Goal: Task Accomplishment & Management: Manage account settings

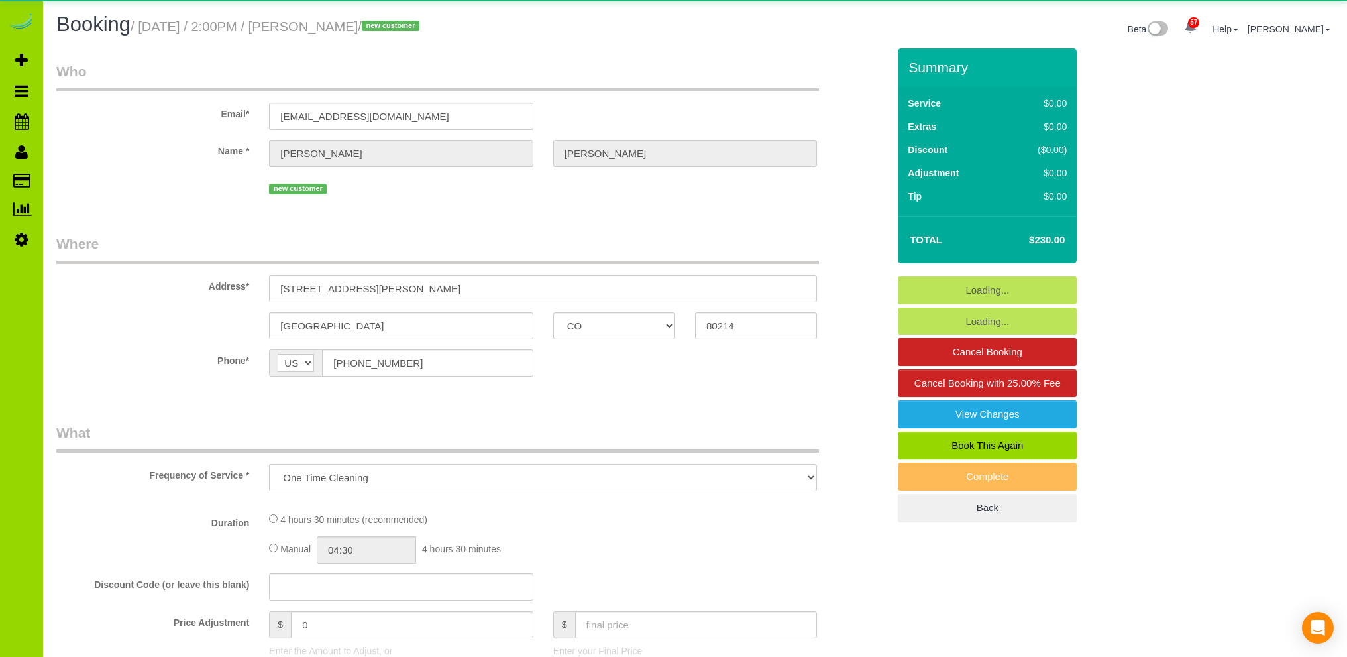
select select "CO"
select select "object:953"
select select "number:3"
select select "number:11"
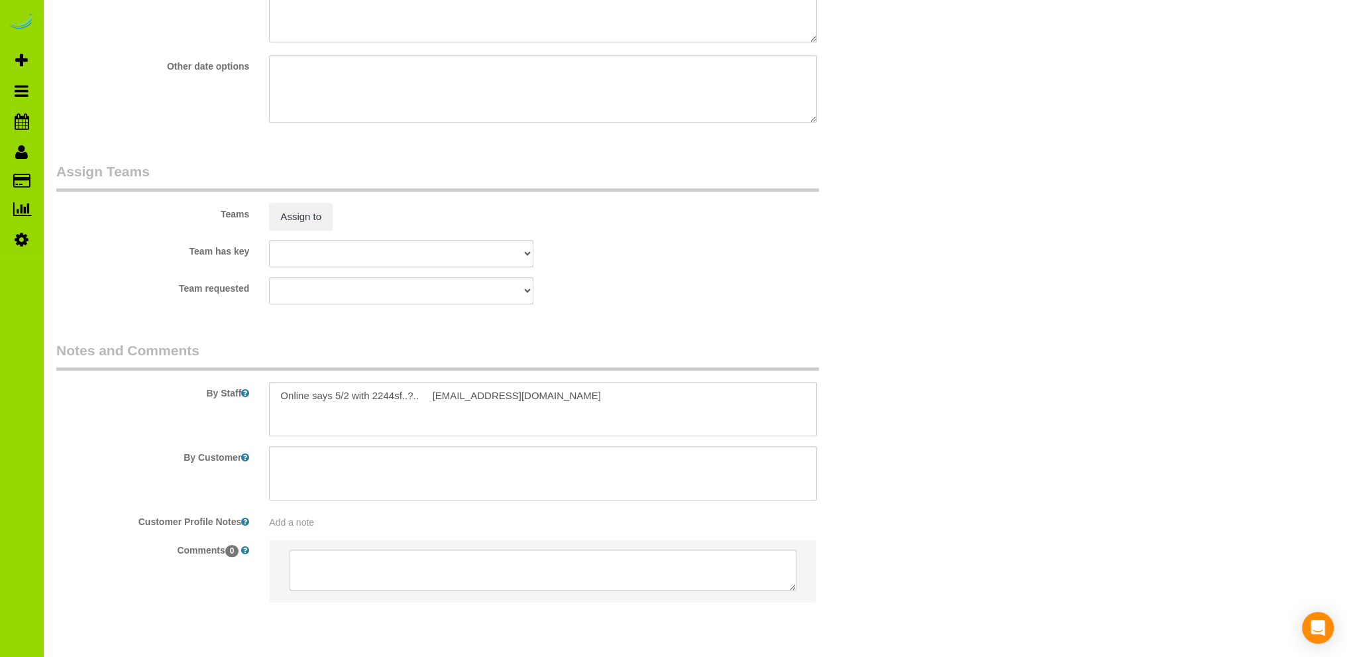
scroll to position [1859, 0]
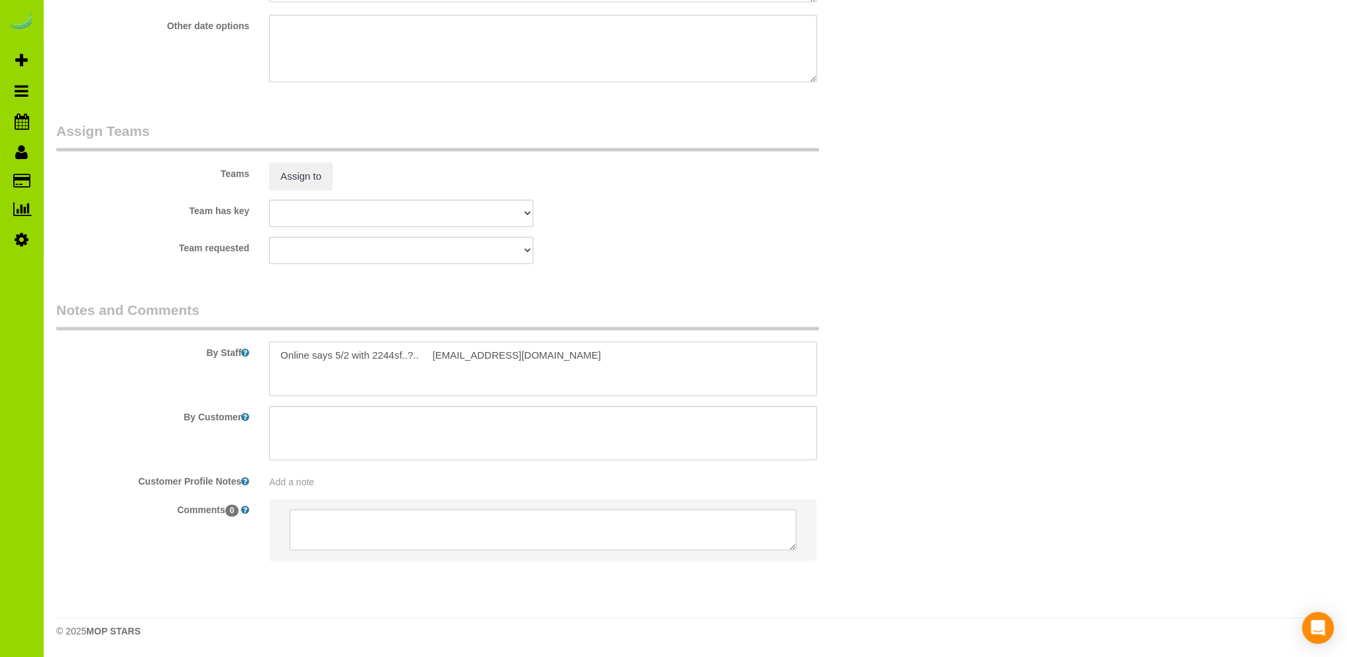
drag, startPoint x: 555, startPoint y: 357, endPoint x: 430, endPoint y: 357, distance: 125.2
click at [430, 357] on textarea at bounding box center [543, 368] width 548 height 54
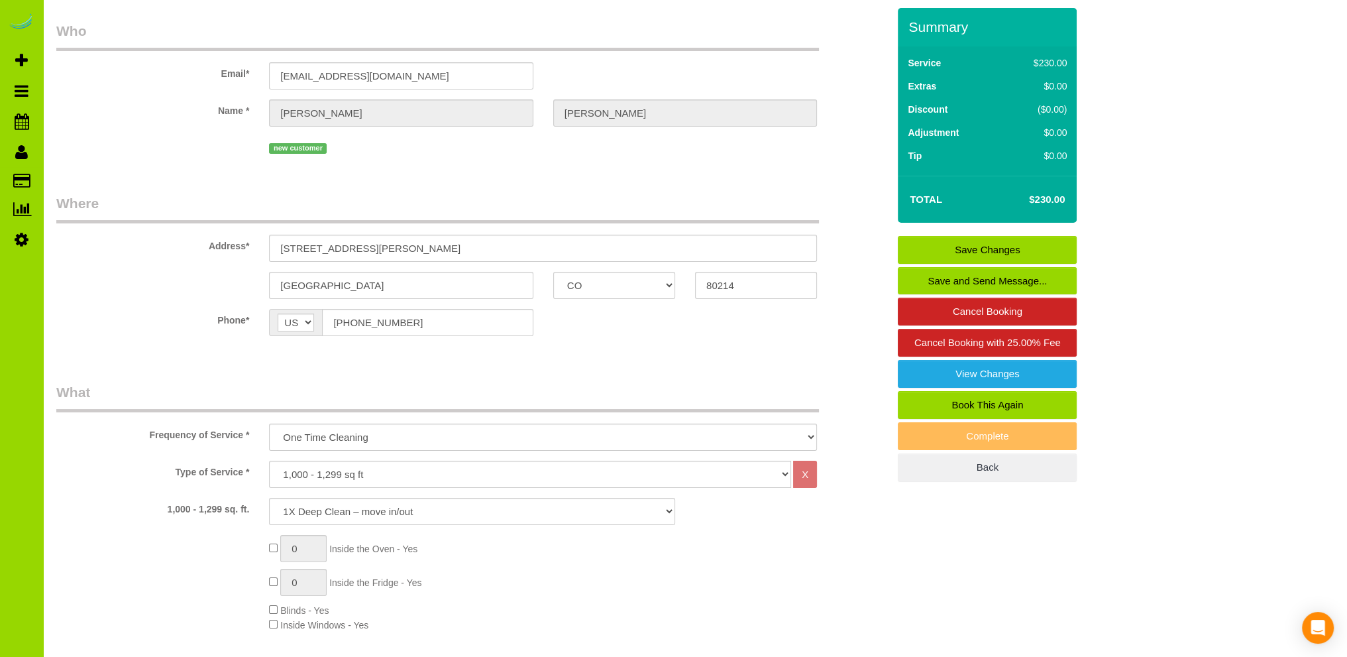
scroll to position [0, 0]
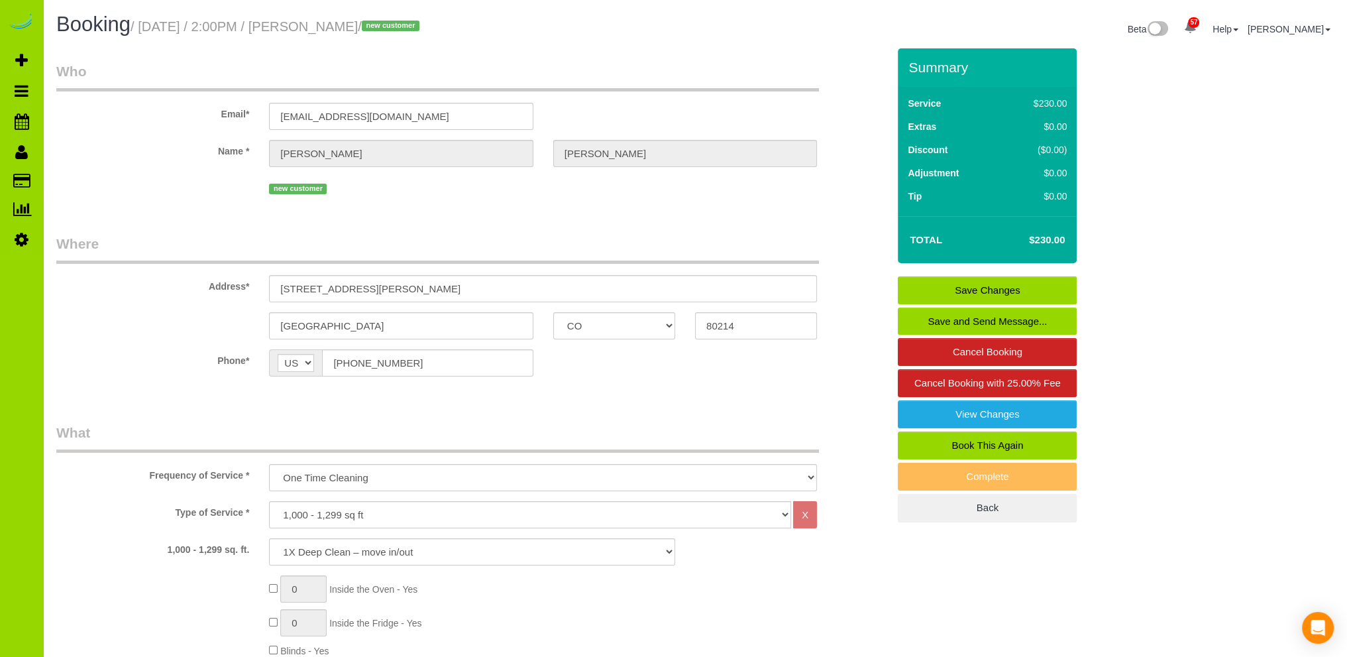
type textarea "Online says 5/2 with 2244sf..?.."
drag, startPoint x: 400, startPoint y: 116, endPoint x: 227, endPoint y: 103, distance: 174.1
click at [227, 103] on div "Email* [EMAIL_ADDRESS][DOMAIN_NAME]" at bounding box center [471, 96] width 851 height 68
paste input "[EMAIL_ADDRESS][DOMAIN_NAME]"
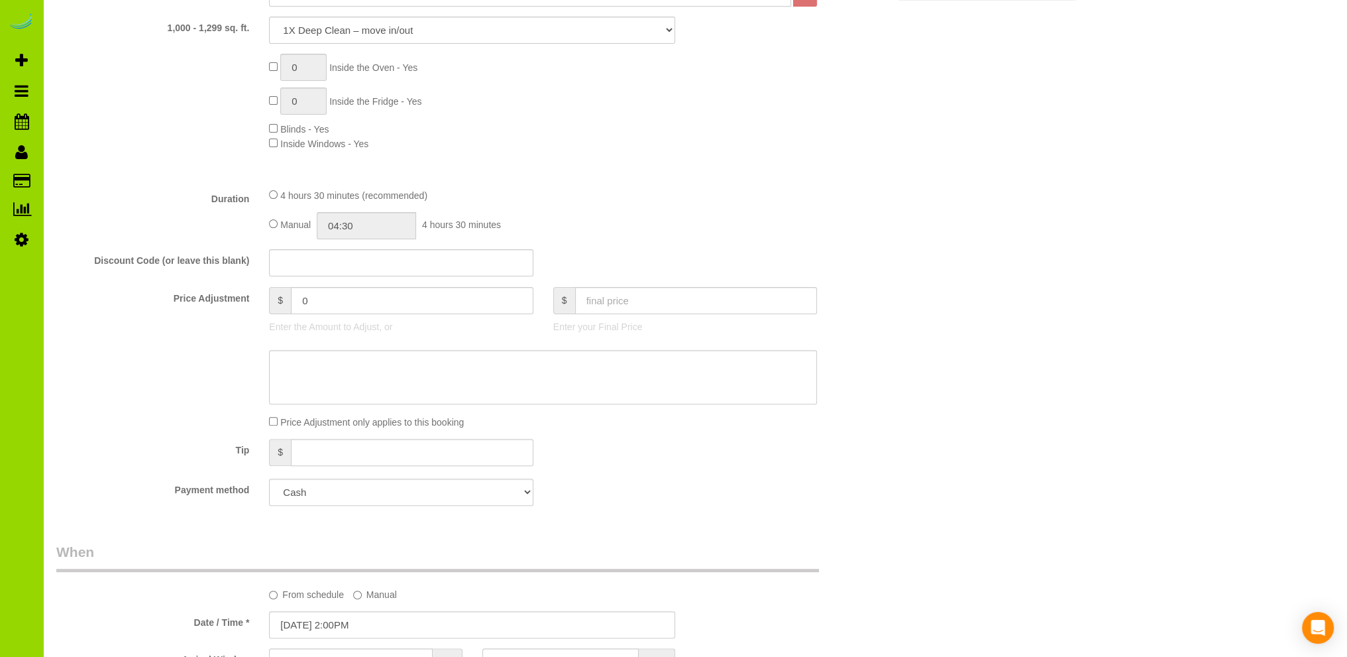
scroll to position [663, 0]
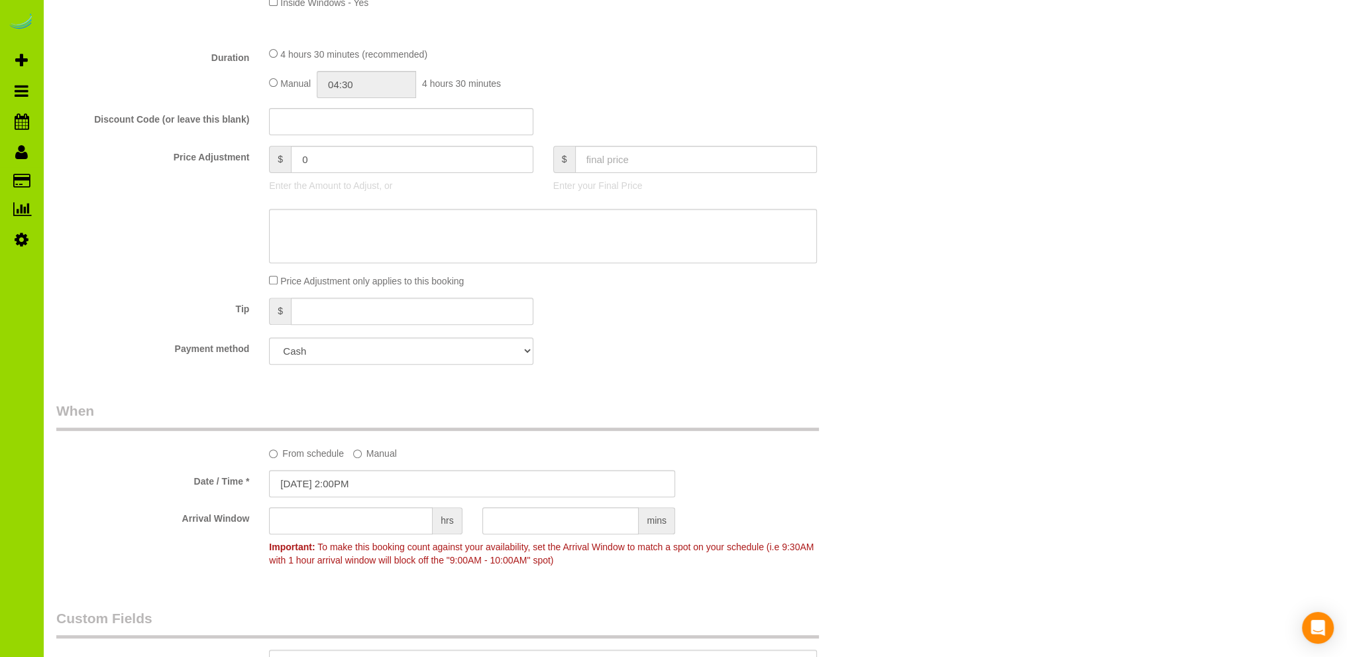
type input "[EMAIL_ADDRESS][DOMAIN_NAME]"
click at [339, 349] on fieldset "What Frequency of Service * One Time Cleaning Weekly Cleaning Biweekly Cleaning…" at bounding box center [472, 67] width 832 height 614
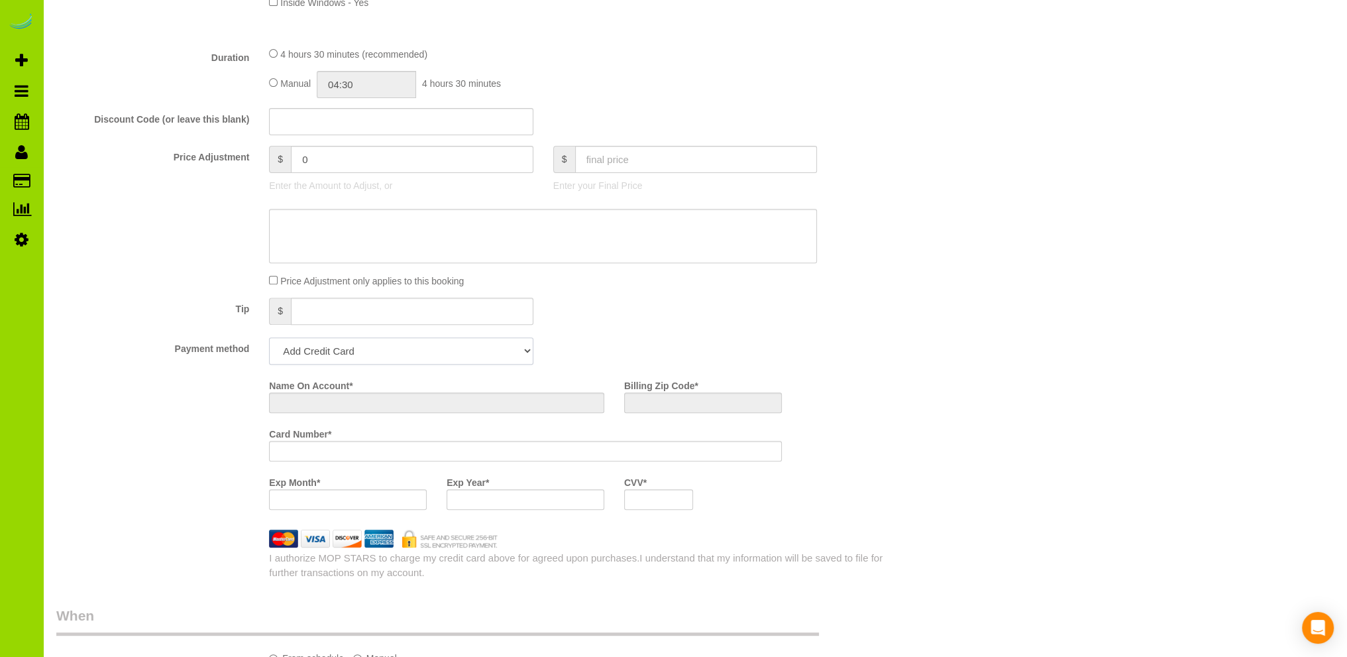
scroll to position [867, 0]
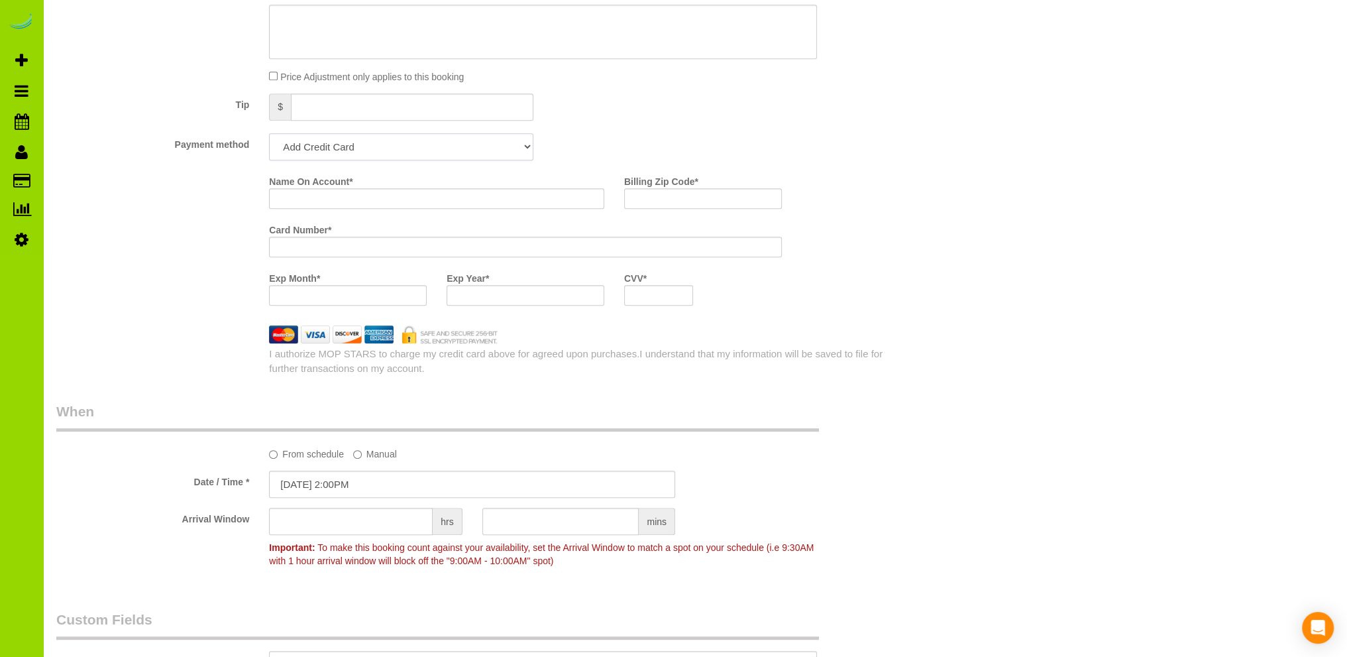
select select "string:cash"
drag, startPoint x: 339, startPoint y: 349, endPoint x: 349, endPoint y: 230, distance: 119.7
click at [269, 134] on select "Add Credit Card Cash Check Paypal" at bounding box center [401, 146] width 264 height 27
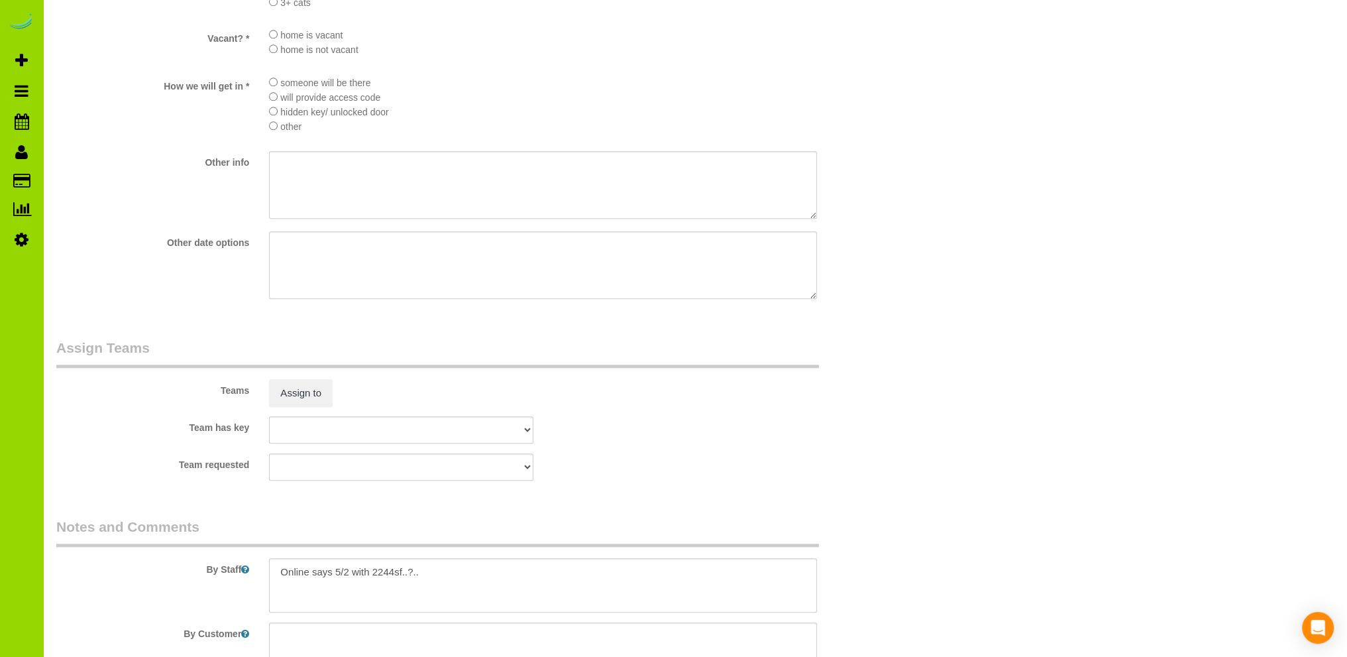
scroll to position [1662, 0]
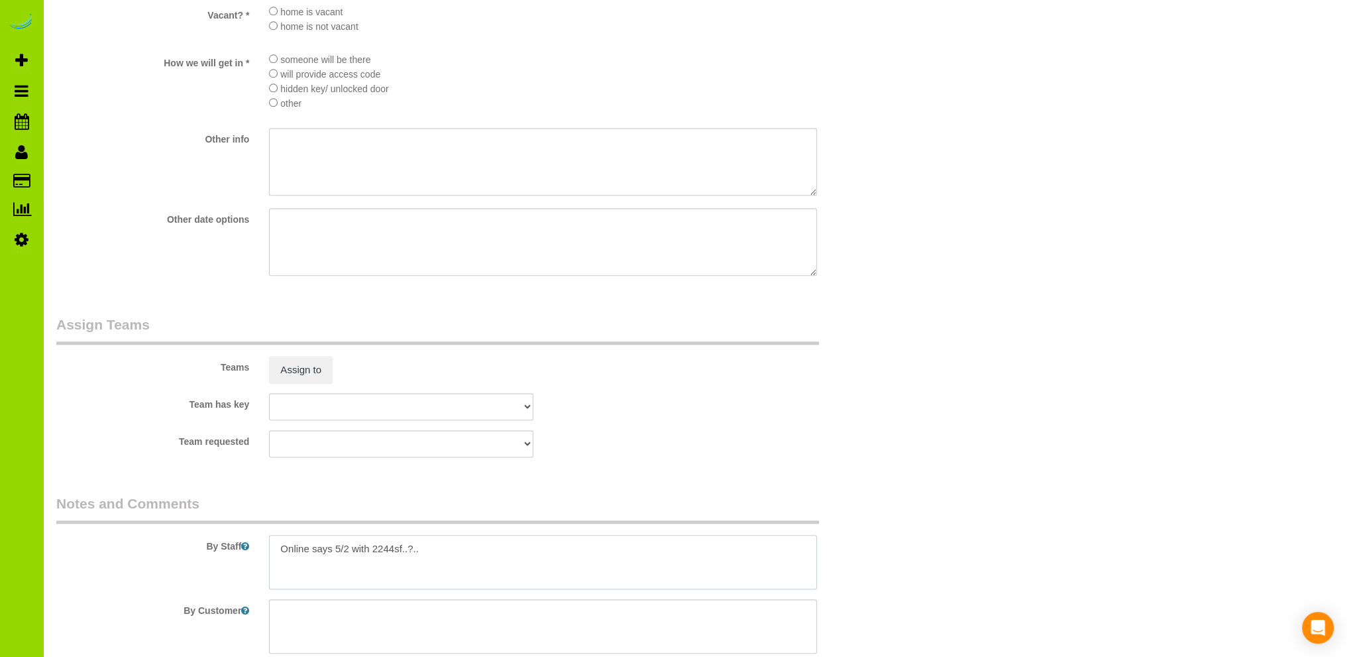
drag, startPoint x: 435, startPoint y: 553, endPoint x: 244, endPoint y: 545, distance: 191.0
click at [244, 545] on div "By Staff" at bounding box center [471, 541] width 851 height 95
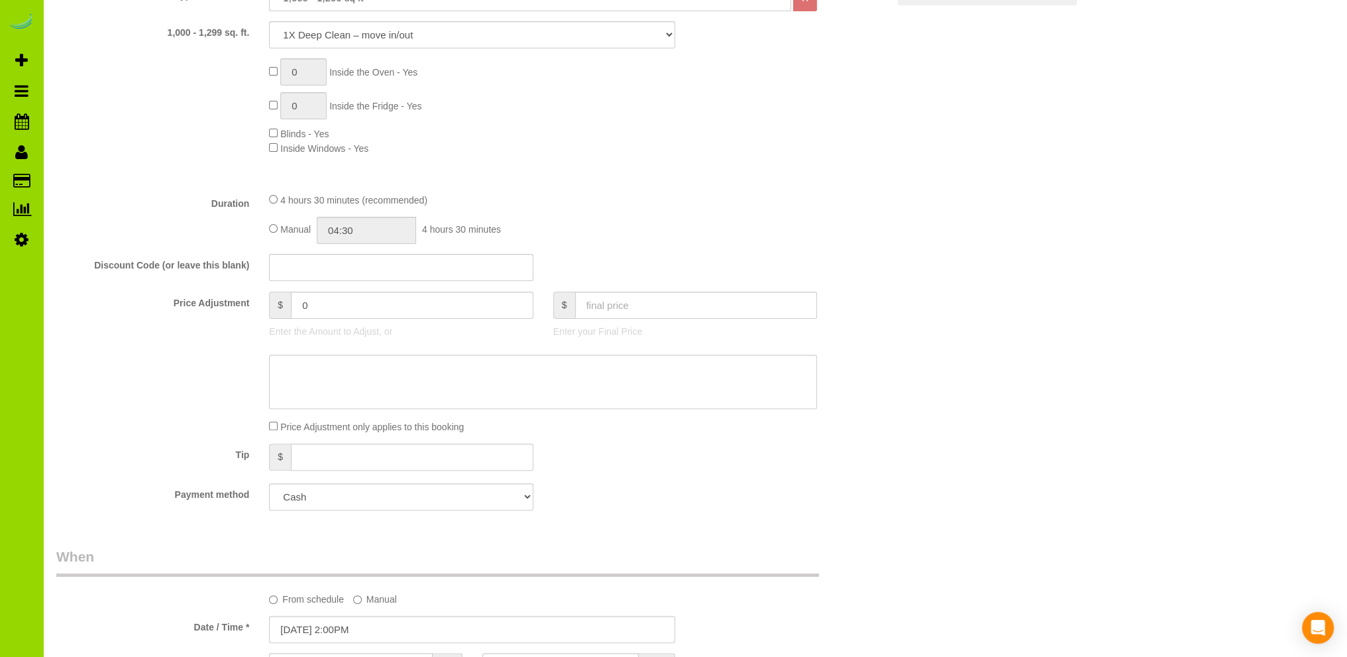
scroll to position [337, 0]
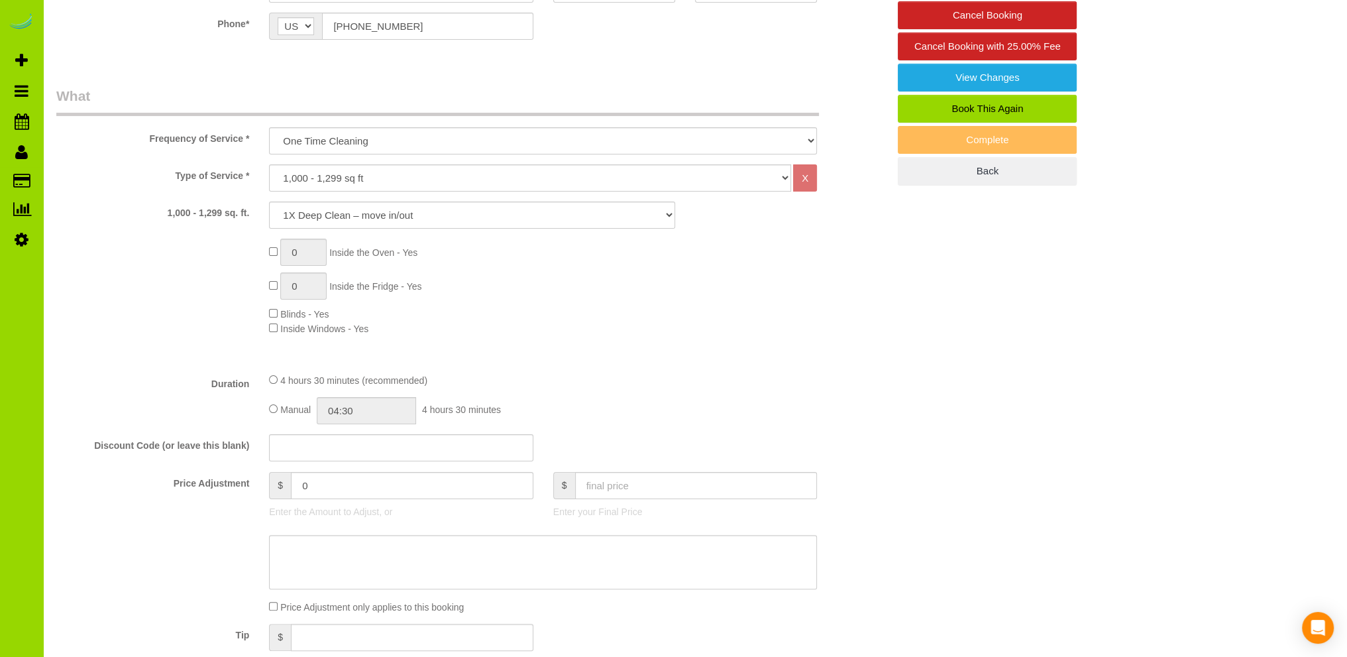
type textarea "- Est 4"
type input "1"
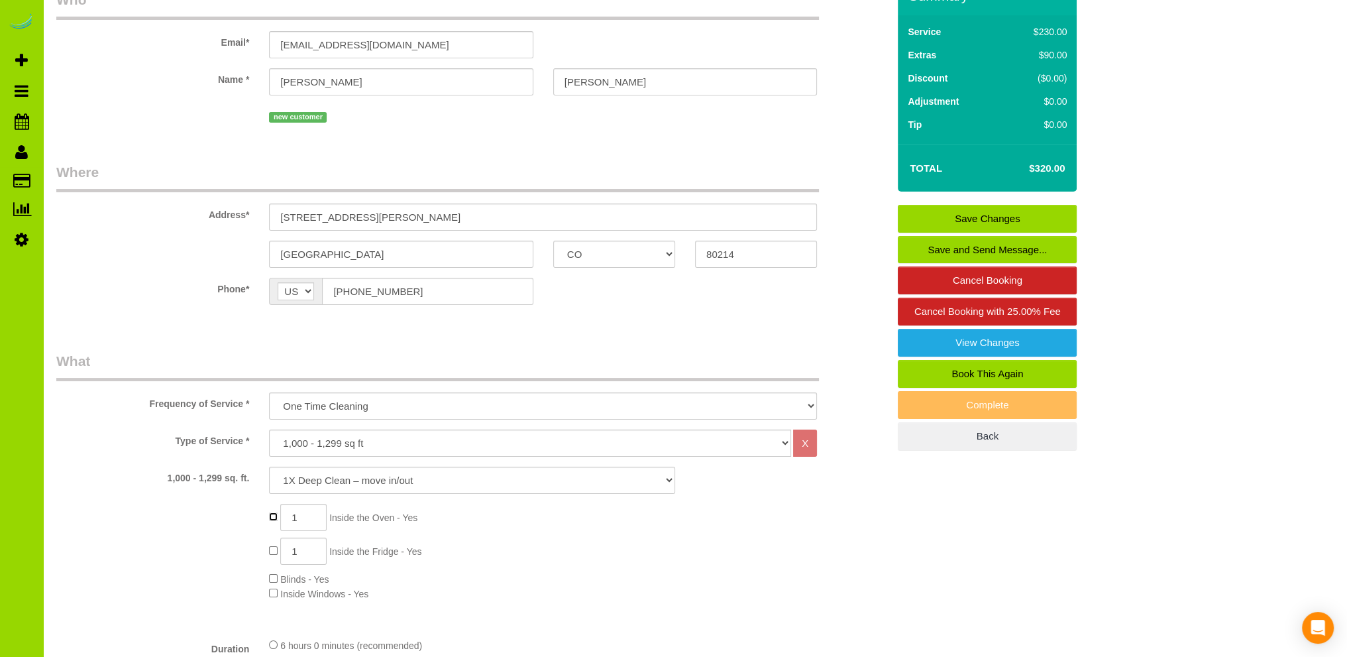
scroll to position [204, 0]
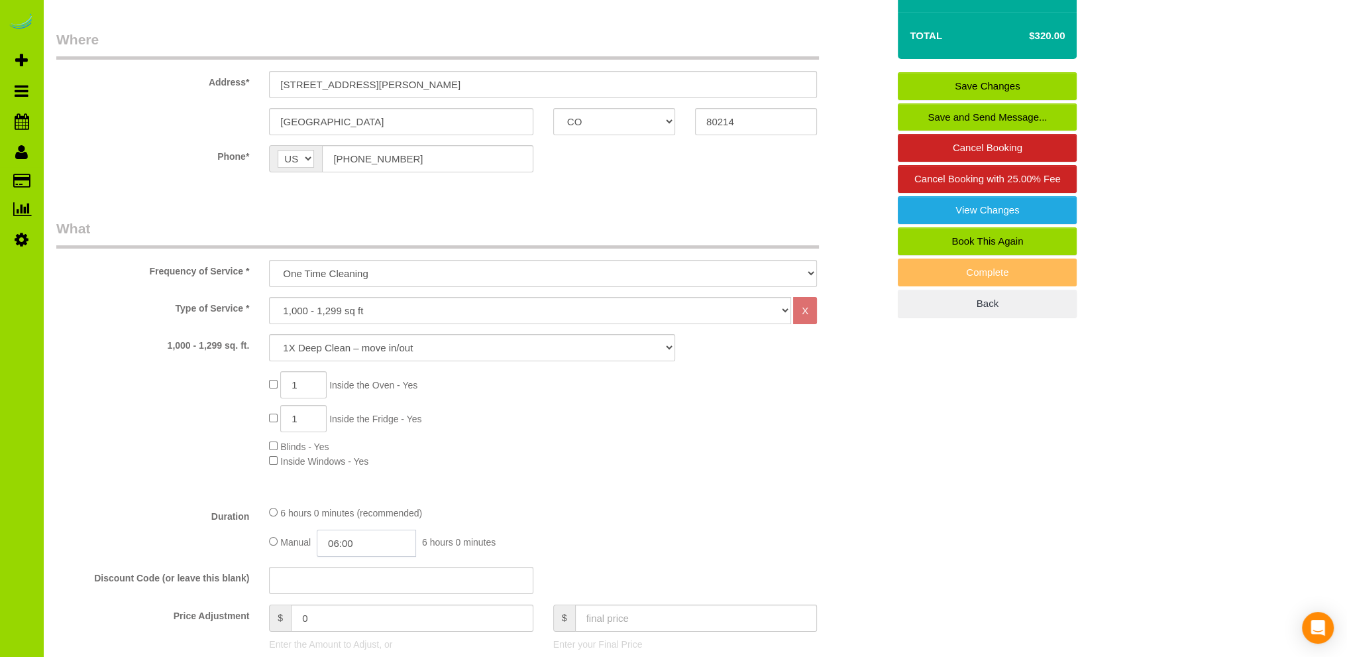
click at [338, 540] on input "06:00" at bounding box center [366, 542] width 99 height 27
click at [347, 566] on li "03:00" at bounding box center [352, 567] width 59 height 17
click at [381, 543] on input "03:00" at bounding box center [366, 542] width 99 height 27
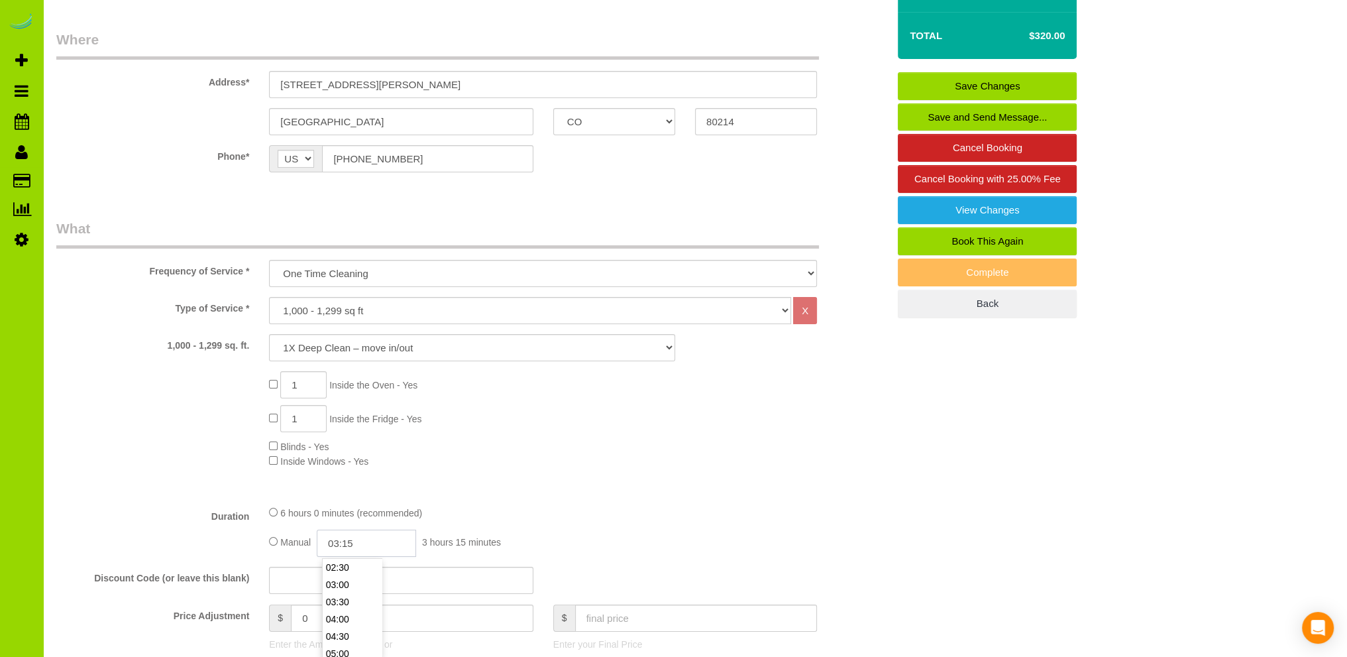
type input "03:15"
click at [587, 463] on div "1 Inside the Oven - Yes 1 Inside the Fridge - Yes Blinds - Yes Inside Windows -…" at bounding box center [578, 419] width 639 height 97
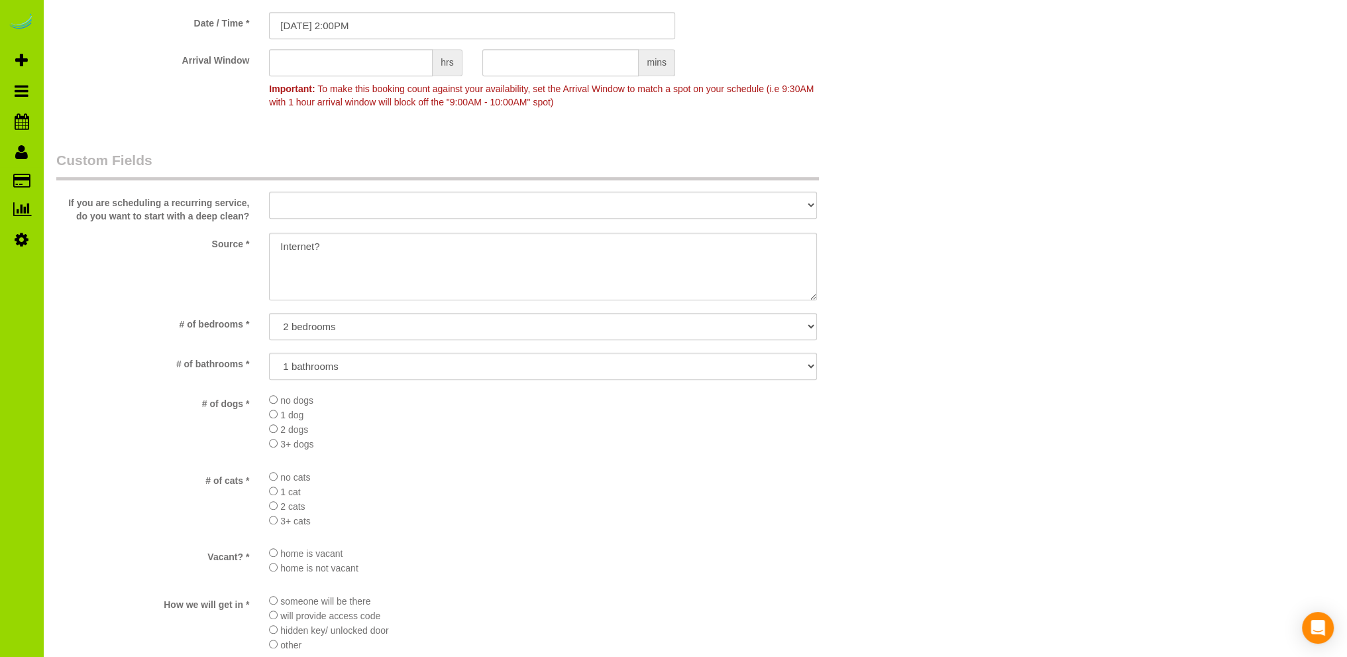
scroll to position [1662, 0]
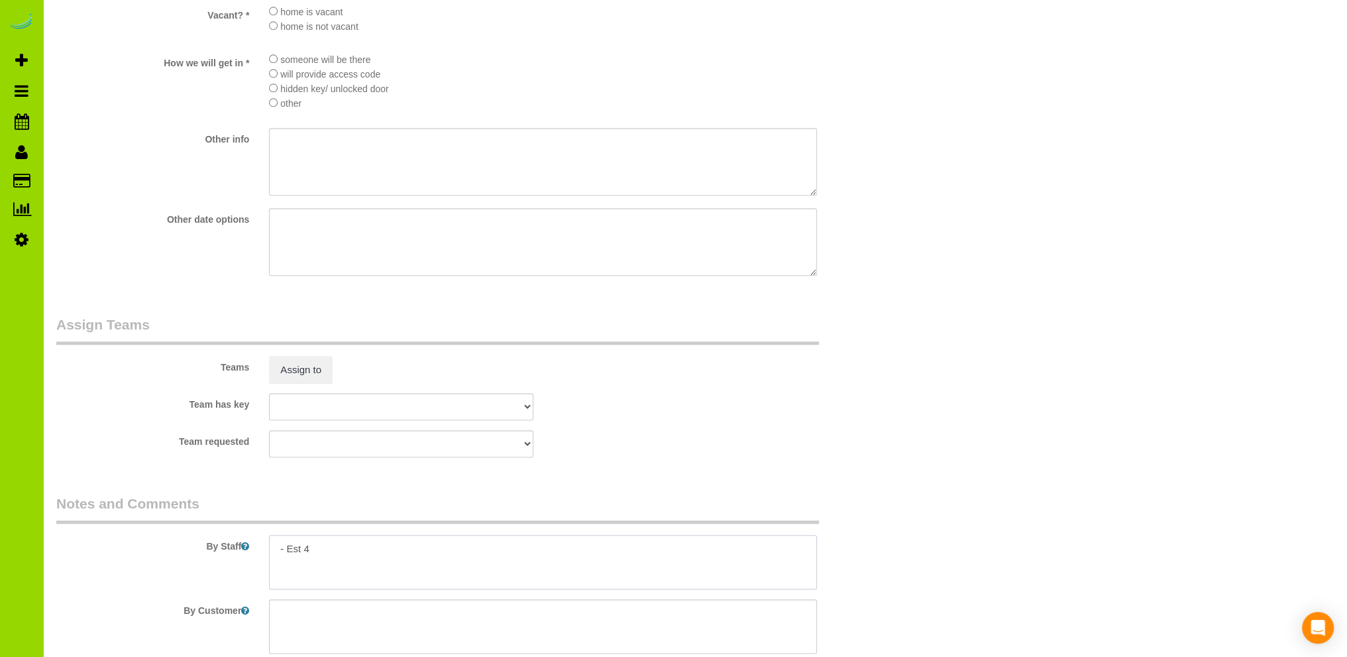
click at [331, 552] on textarea at bounding box center [543, 562] width 548 height 54
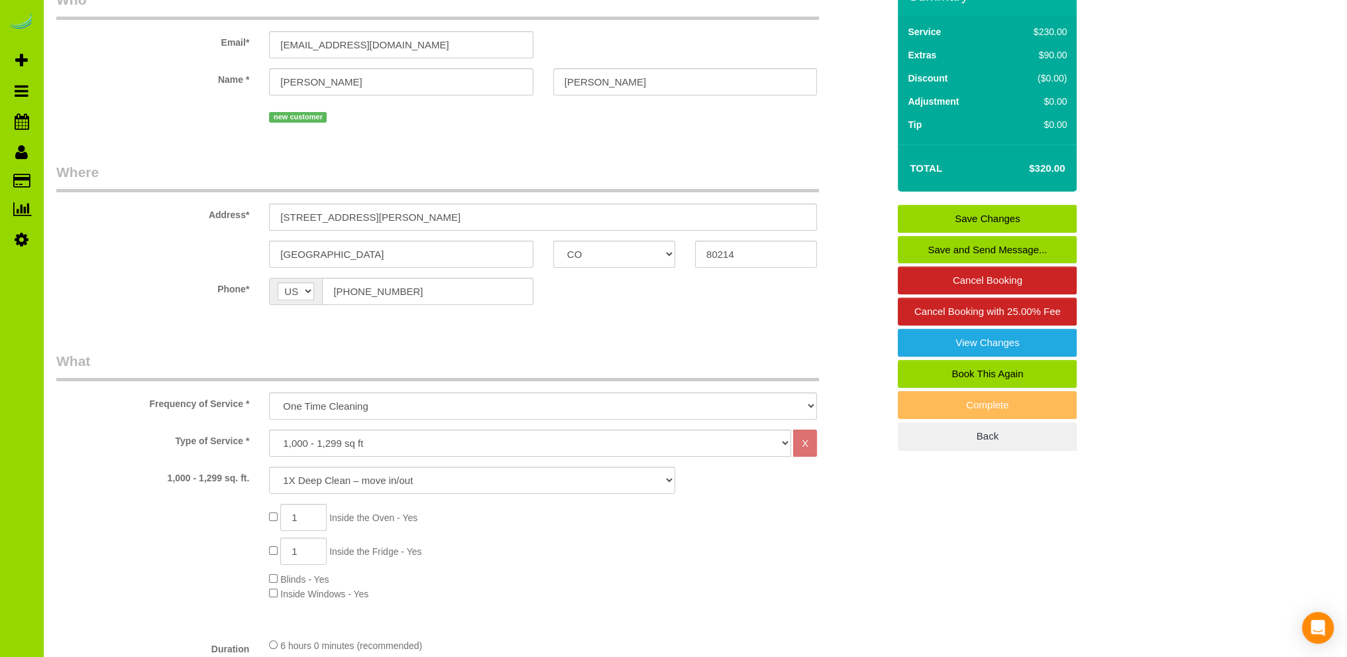
scroll to position [0, 0]
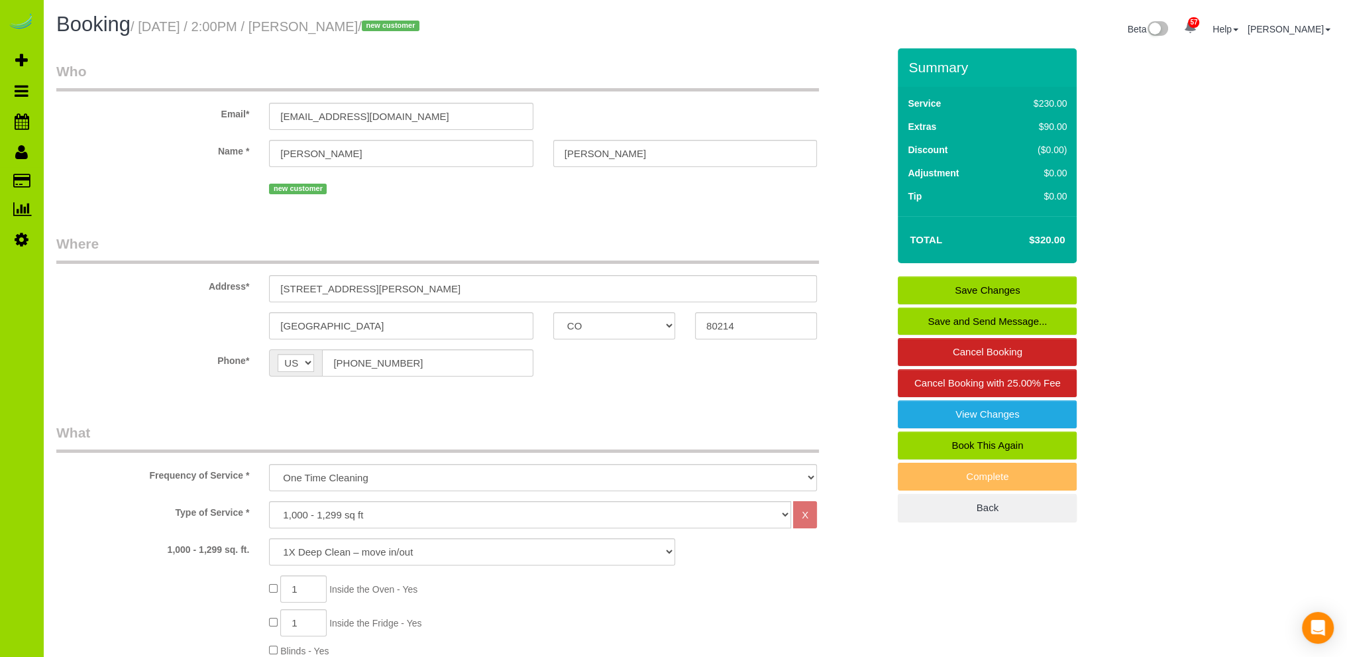
type textarea "- Est 6.5 hours. - This is the lower unit of the duplex. Thank you."
click at [1001, 287] on link "Save Changes" at bounding box center [987, 290] width 179 height 28
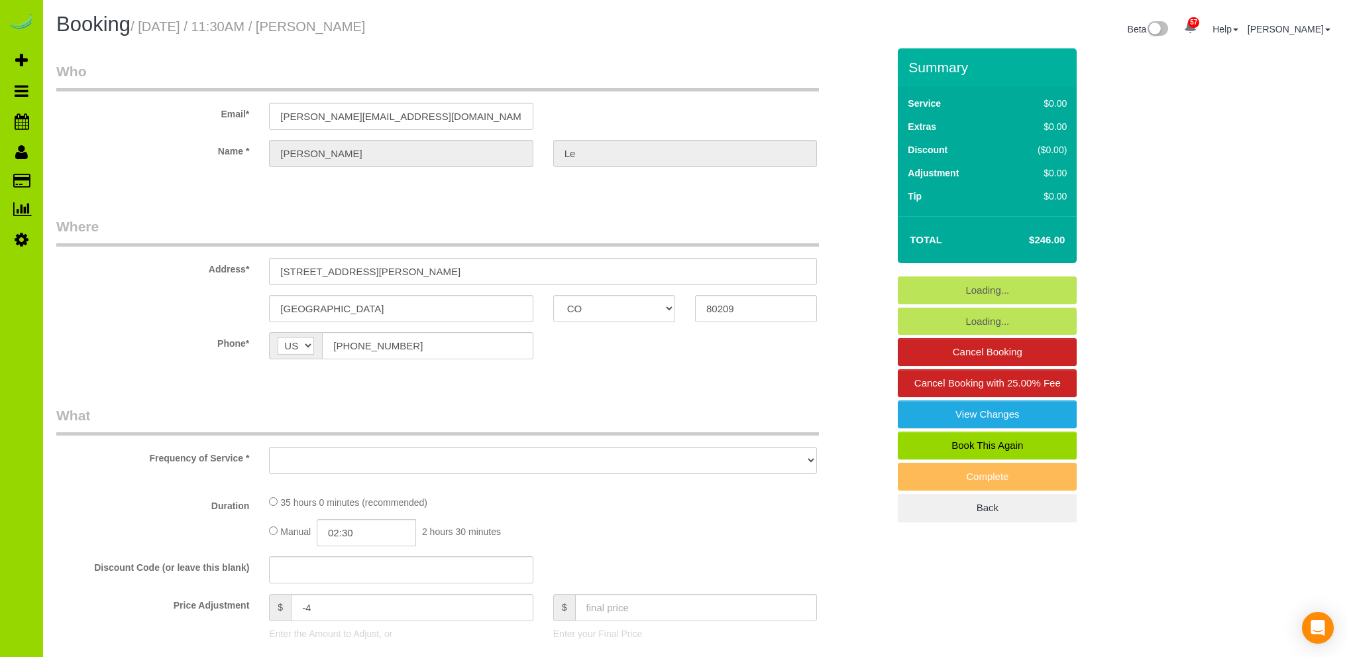
select select "CO"
select select "spot1"
select select "number:5"
select select "number:14"
select select "object:1153"
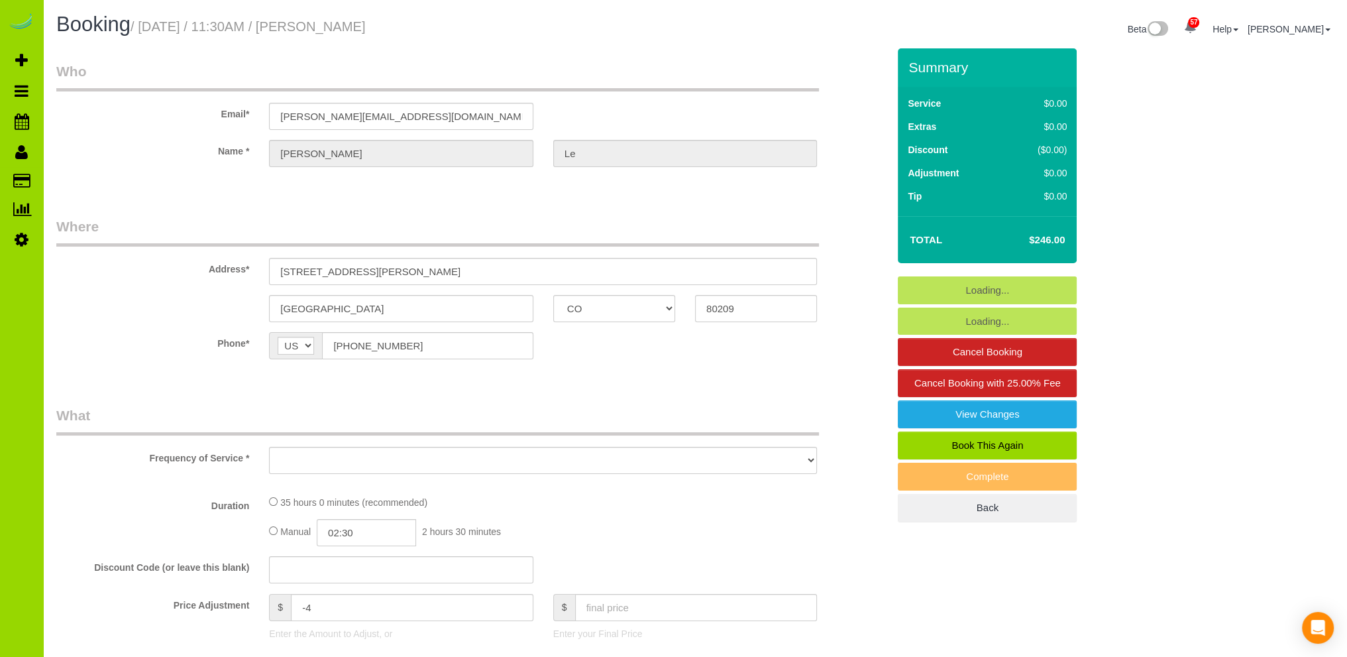
select select "7"
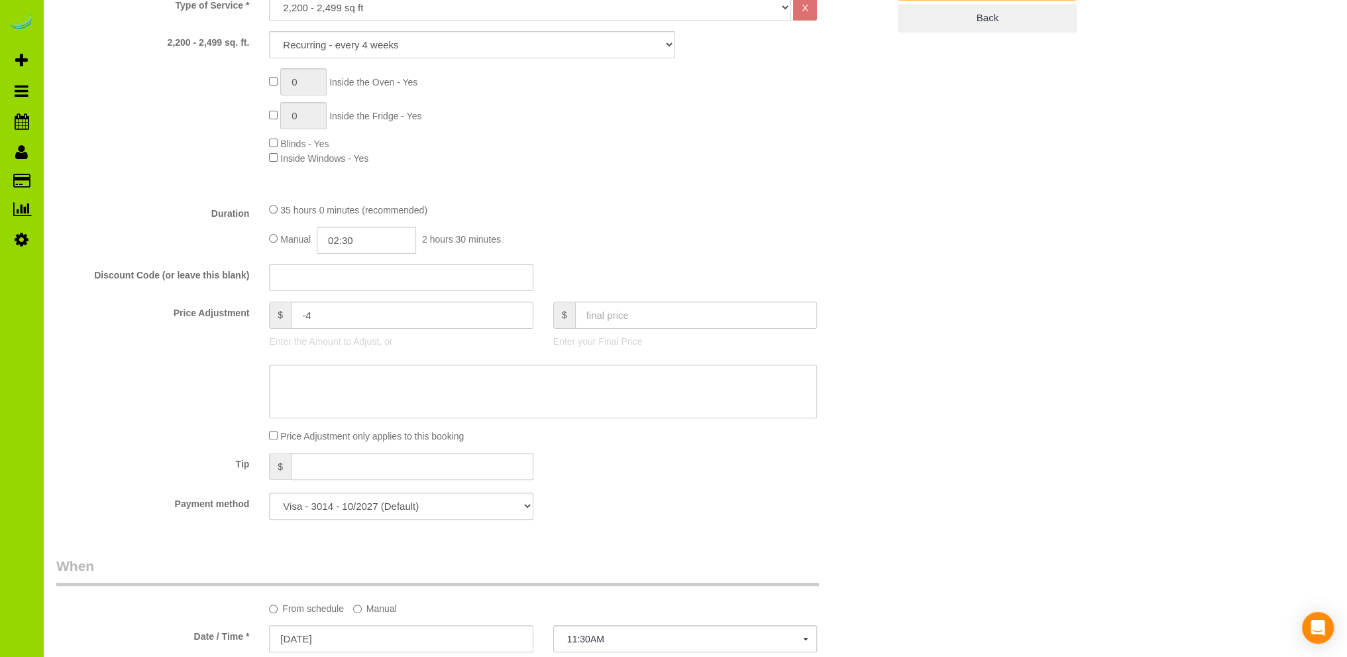
select select "7"
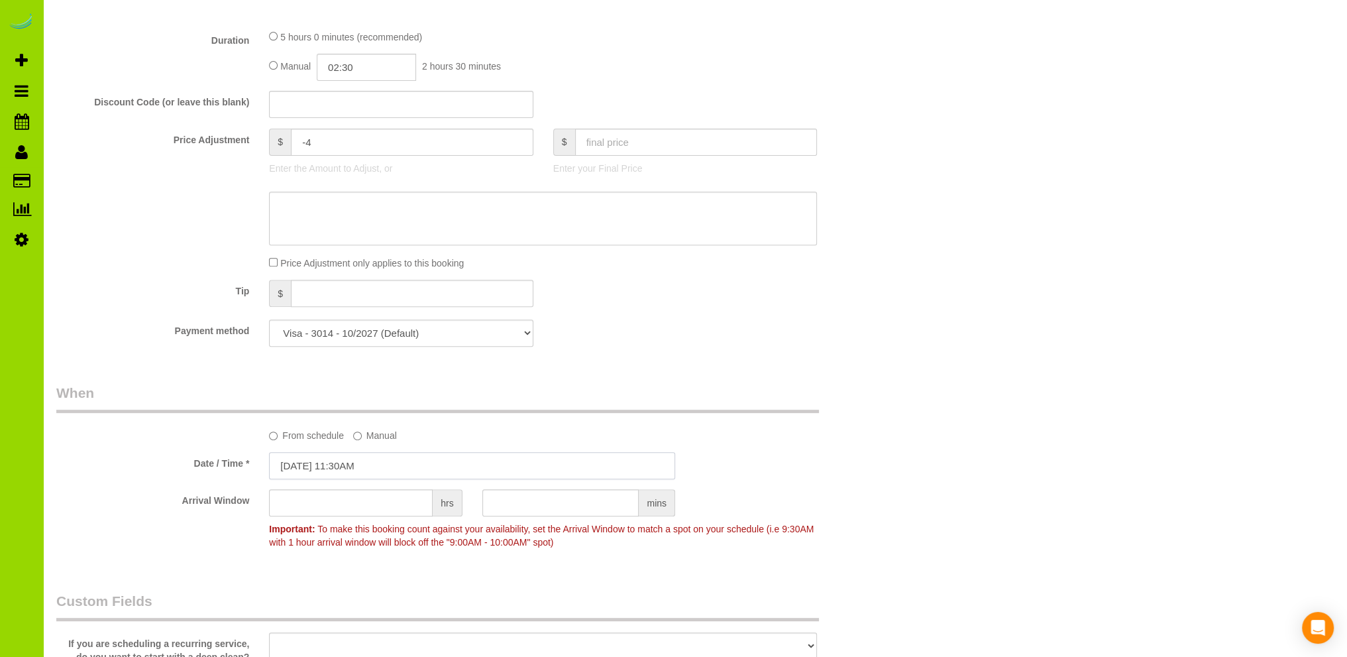
click at [330, 464] on input "10/09/2025 11:30AM" at bounding box center [472, 465] width 406 height 27
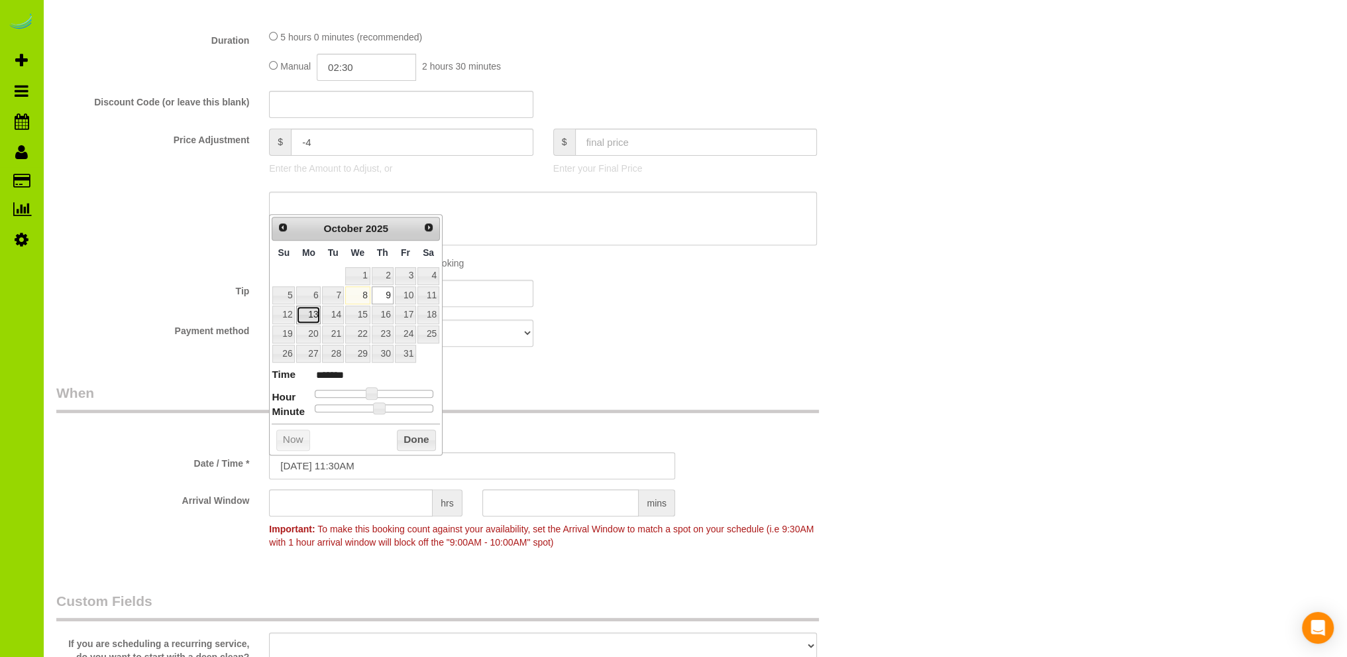
click at [313, 313] on link "13" at bounding box center [308, 314] width 25 height 18
type input "10/13/2025 11:30AM"
click at [411, 439] on button "Done" at bounding box center [416, 439] width 39 height 21
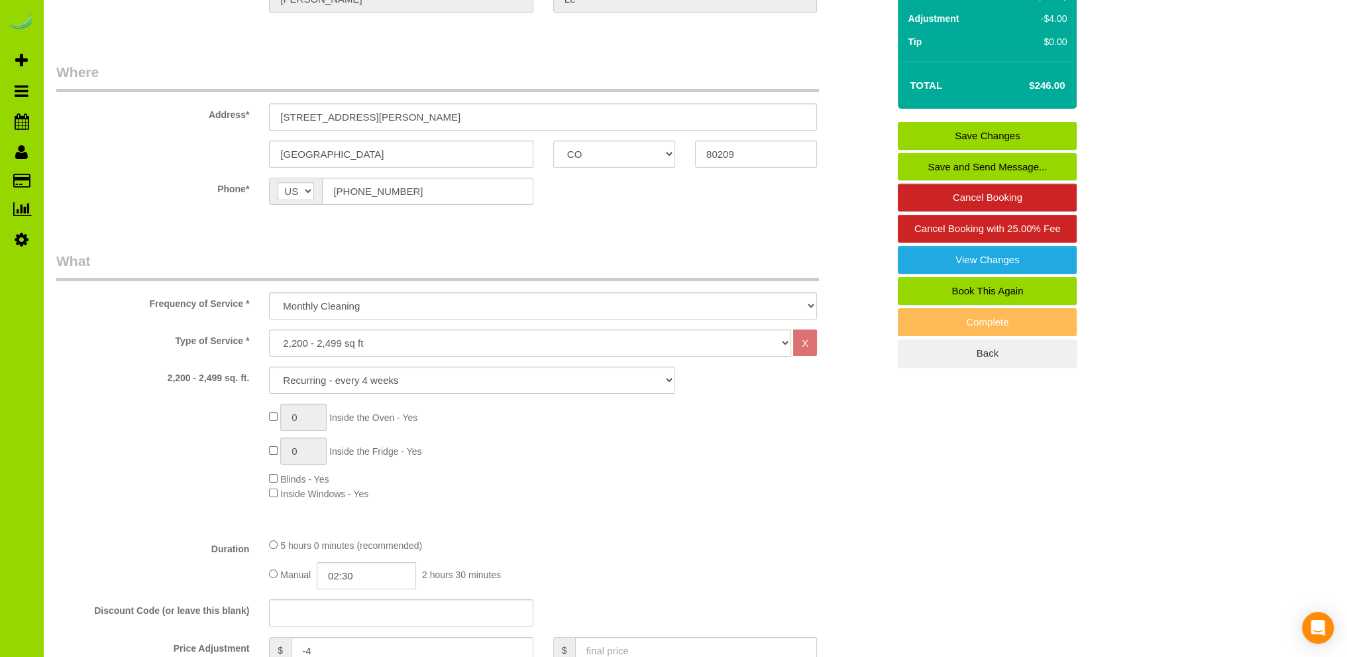
scroll to position [0, 0]
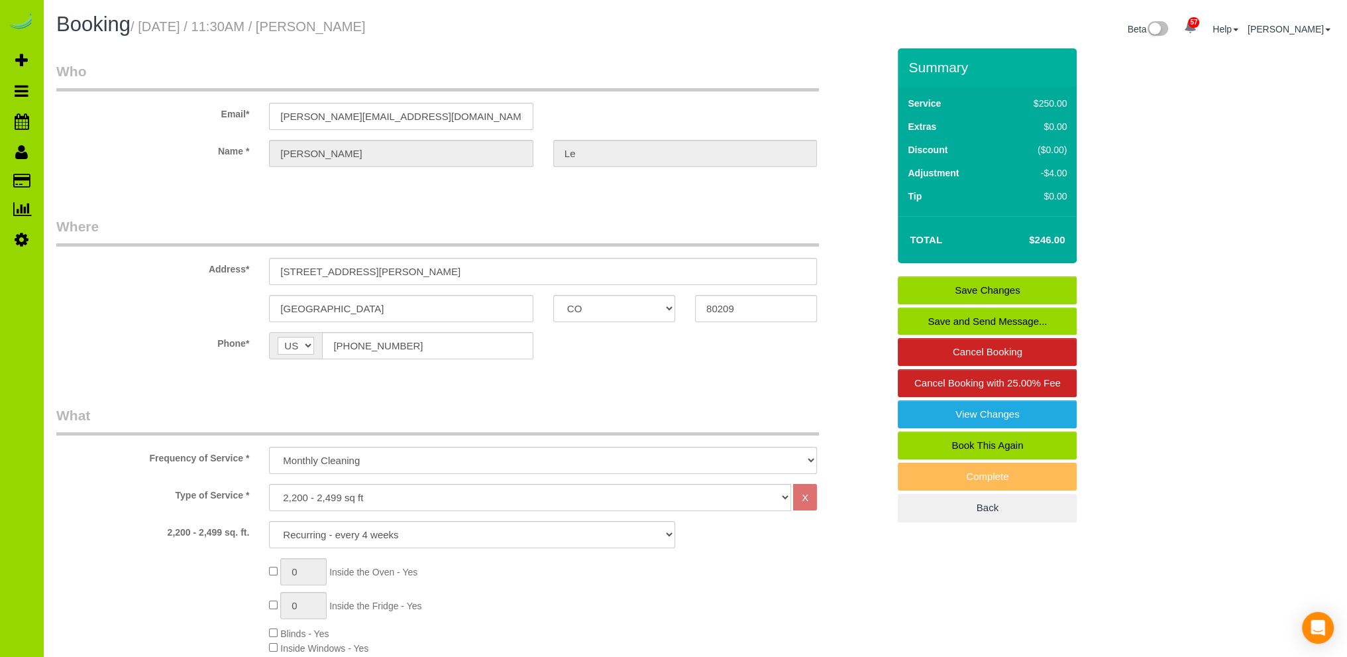
click at [987, 284] on link "Save Changes" at bounding box center [987, 290] width 179 height 28
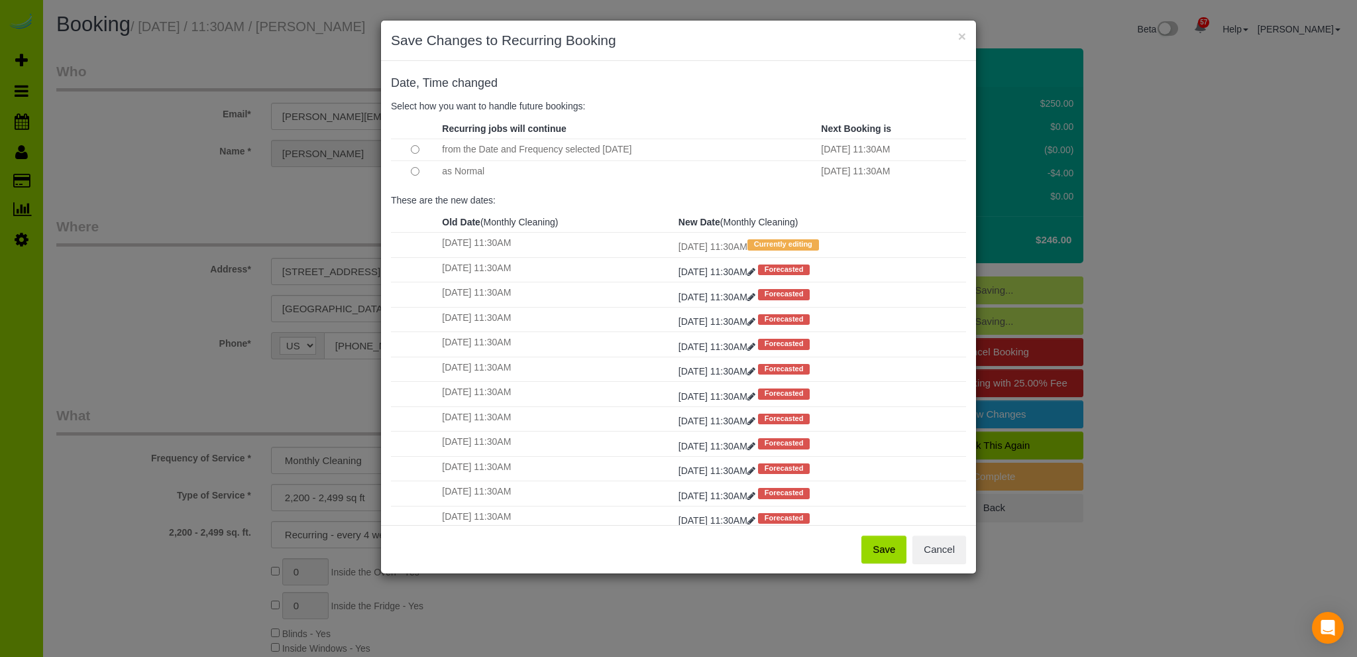
click at [881, 545] on button "Save" at bounding box center [883, 549] width 45 height 28
